Goal: Transaction & Acquisition: Purchase product/service

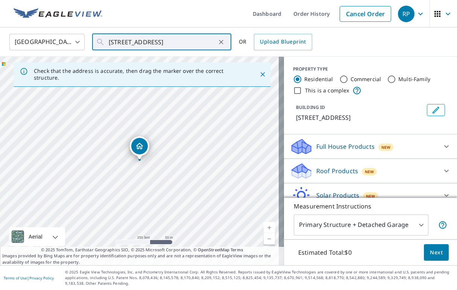
scroll to position [0, 21]
paste input "15004 NW Cornelius Pass Rd Portland, OR 97231"
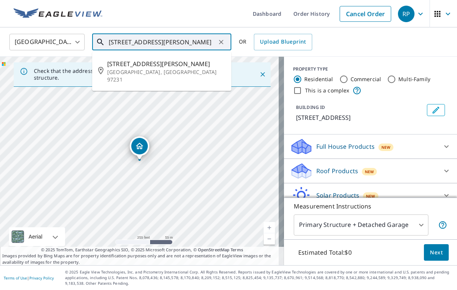
type input "15004 NW Cornelius Pass Rd Portland, OR 97231"
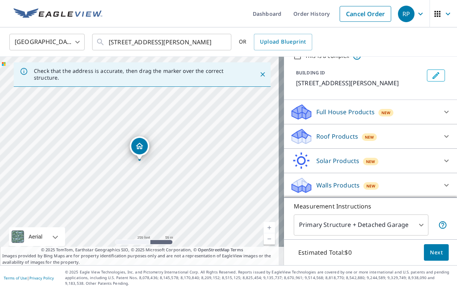
scroll to position [44, 0]
click at [335, 135] on p "Roof Products" at bounding box center [337, 136] width 42 height 9
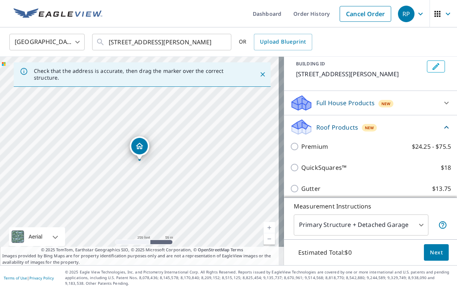
scroll to position [43, 0]
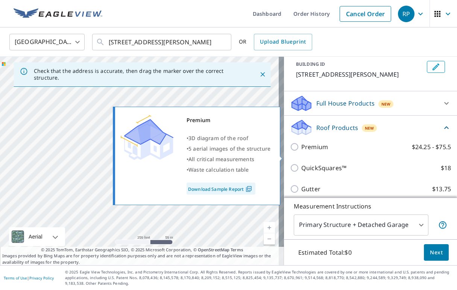
click at [301, 151] on p "Premium" at bounding box center [314, 146] width 27 height 9
click at [297, 151] on input "Premium $24.25 - $75.5" at bounding box center [295, 146] width 11 height 9
checkbox input "true"
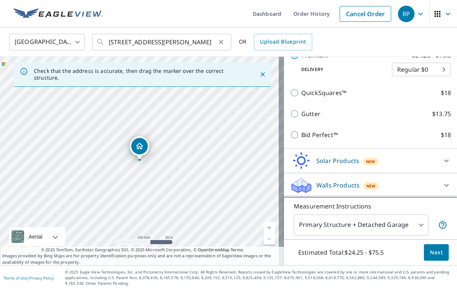
scroll to position [156, 0]
click at [142, 161] on div "15004 NW Cornelius Pass Rd Portland, OR 97231" at bounding box center [142, 161] width 284 height 209
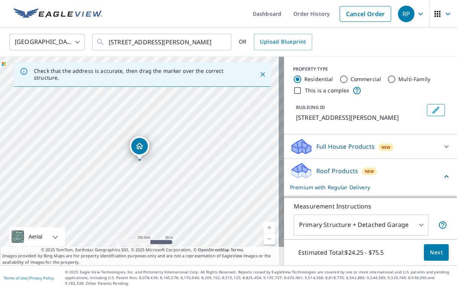
scroll to position [0, 0]
click at [430, 249] on span "Next" at bounding box center [435, 252] width 13 height 9
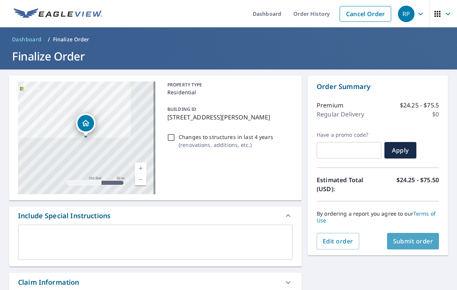
click at [414, 242] on span "Submit order" at bounding box center [413, 241] width 40 height 8
checkbox input "true"
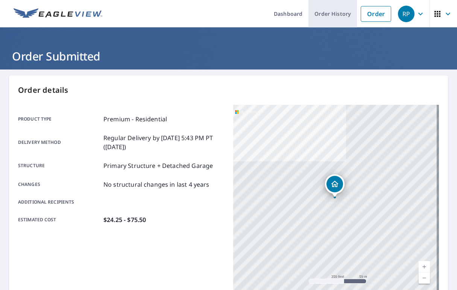
click at [322, 13] on link "Order History" at bounding box center [332, 13] width 48 height 27
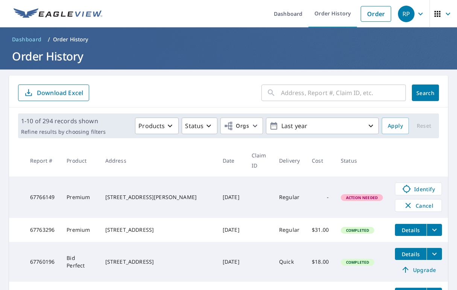
click at [312, 96] on input "text" at bounding box center [343, 92] width 125 height 21
click at [413, 191] on span "Identify" at bounding box center [417, 188] width 37 height 9
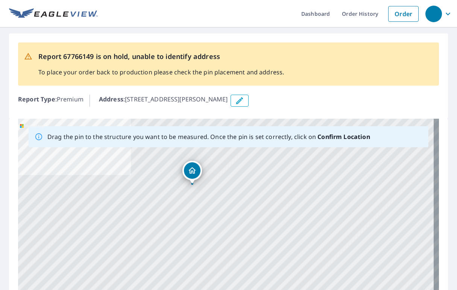
drag, startPoint x: 228, startPoint y: 230, endPoint x: 194, endPoint y: 178, distance: 61.6
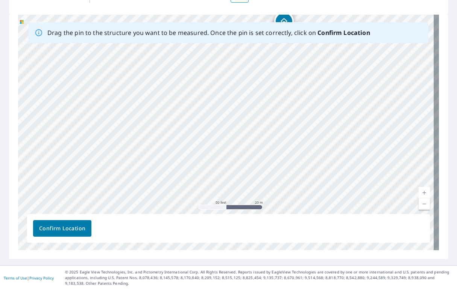
scroll to position [104, 0]
click at [69, 230] on span "Confirm Location" at bounding box center [62, 228] width 46 height 9
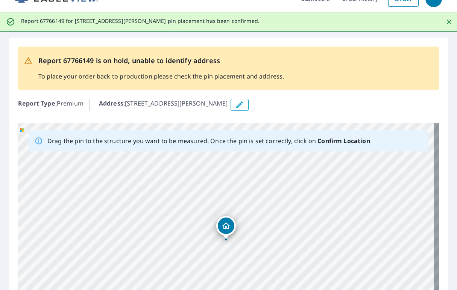
scroll to position [0, 0]
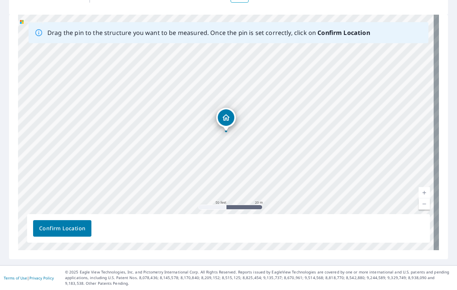
click at [64, 222] on button "Confirm Location" at bounding box center [62, 228] width 58 height 17
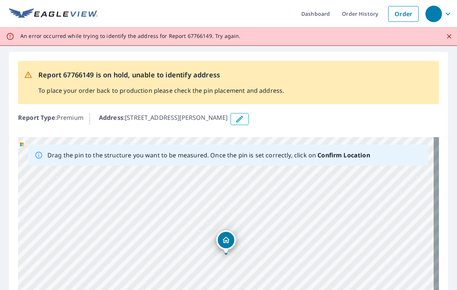
click at [225, 33] on p "An error occurred while trying to identify the address for Report 67766149. Try…" at bounding box center [130, 36] width 220 height 7
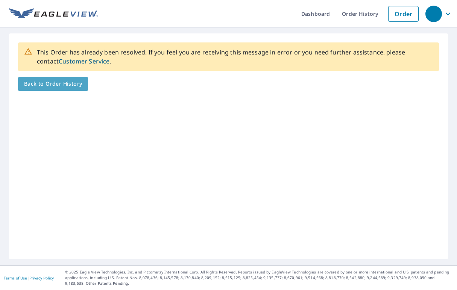
click at [60, 86] on span "Back to Order History" at bounding box center [53, 83] width 58 height 9
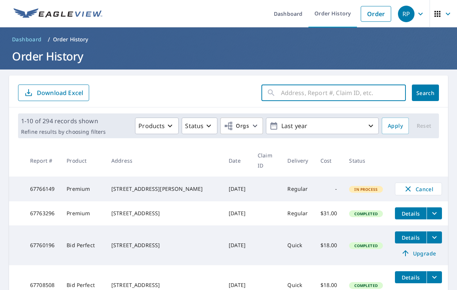
click at [298, 92] on input "text" at bounding box center [343, 92] width 125 height 21
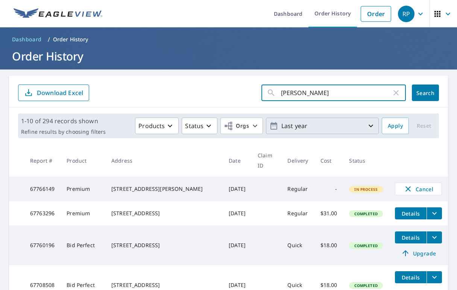
type input "[PERSON_NAME]"
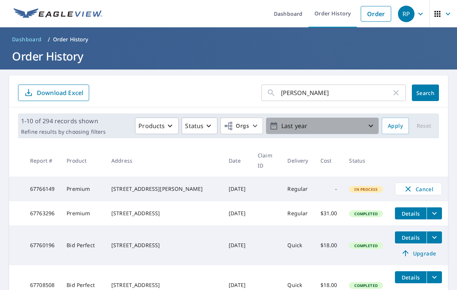
click at [304, 126] on p "Last year" at bounding box center [322, 125] width 88 height 13
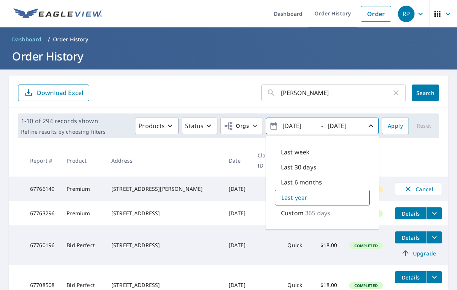
click at [303, 183] on p "Last 6 months" at bounding box center [301, 182] width 41 height 9
type input "[DATE]"
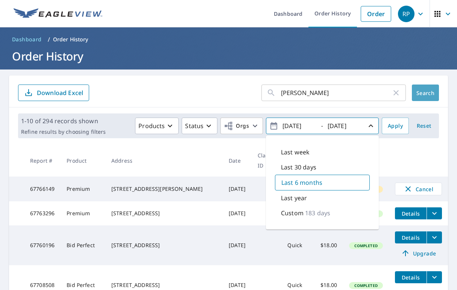
click at [417, 92] on span "Search" at bounding box center [424, 92] width 15 height 7
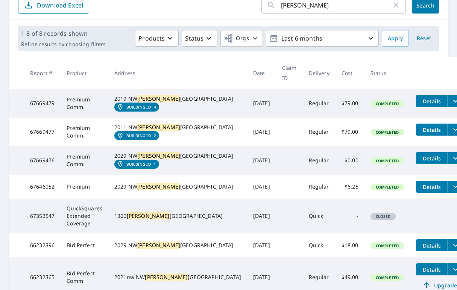
scroll to position [90, 0]
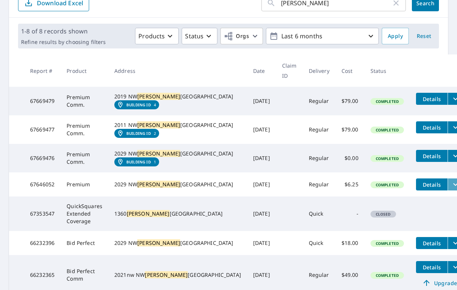
click at [453, 186] on icon "filesDropdownBtn-67646052" at bounding box center [455, 184] width 5 height 3
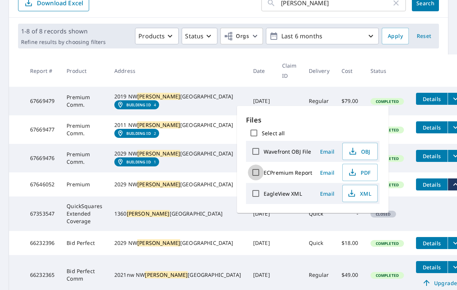
click at [256, 177] on input "ECPremium Report" at bounding box center [256, 173] width 16 height 16
checkbox input "true"
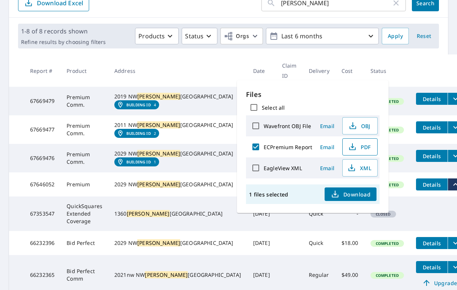
click at [359, 150] on span "PDF" at bounding box center [359, 146] width 24 height 9
click at [451, 160] on icon "filesDropdownBtn-67669476" at bounding box center [455, 155] width 9 height 9
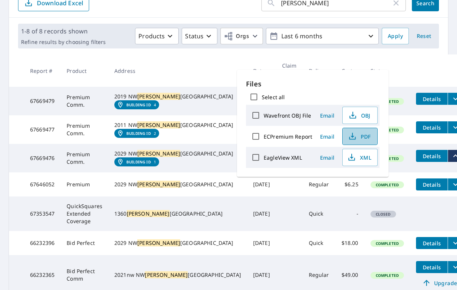
click at [358, 133] on span "PDF" at bounding box center [359, 136] width 24 height 9
click at [451, 132] on icon "filesDropdownBtn-67669477" at bounding box center [455, 127] width 9 height 9
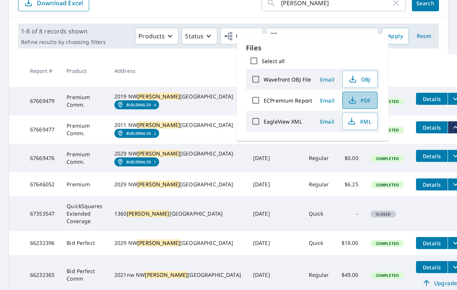
click at [359, 101] on span "PDF" at bounding box center [359, 100] width 24 height 9
click at [451, 99] on icon "filesDropdownBtn-67669479" at bounding box center [455, 98] width 9 height 9
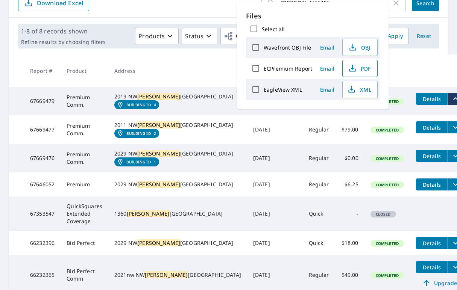
click at [359, 68] on span "PDF" at bounding box center [359, 68] width 24 height 9
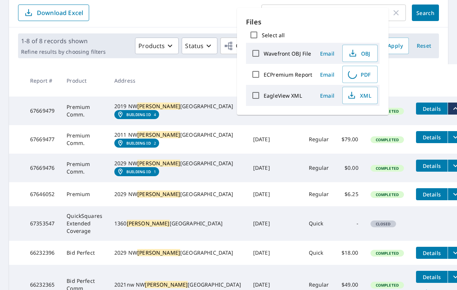
scroll to position [80, 0]
